Goal: Find specific page/section

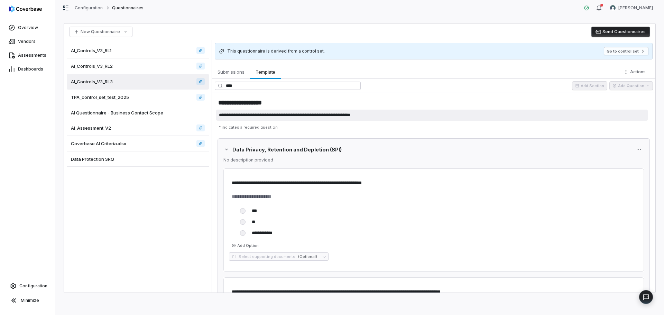
click at [256, 119] on textarea "**********" at bounding box center [432, 115] width 432 height 11
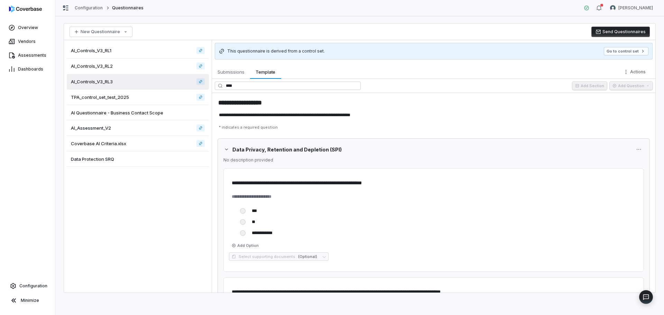
click at [286, 129] on p "* indicates a required question" at bounding box center [433, 127] width 435 height 11
click at [30, 278] on div "Overview Vendors Assessments Dashboards Configuration Minimize" at bounding box center [27, 157] width 55 height 315
click at [29, 283] on link "Configuration" at bounding box center [27, 286] width 49 height 12
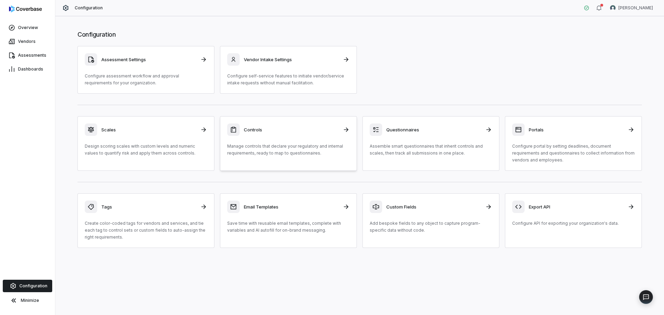
click at [318, 135] on div "Controls" at bounding box center [288, 129] width 122 height 12
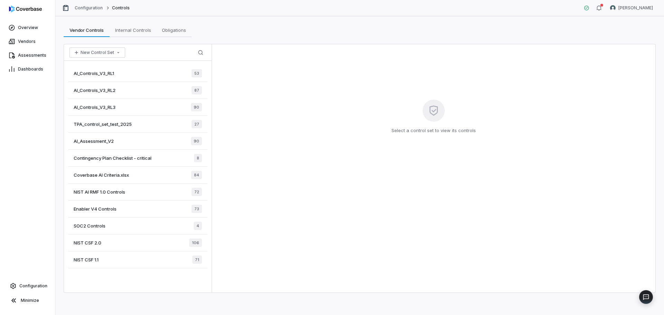
click at [117, 207] on div "Enabler V4 Controls 73" at bounding box center [137, 209] width 139 height 17
